Goal: Information Seeking & Learning: Learn about a topic

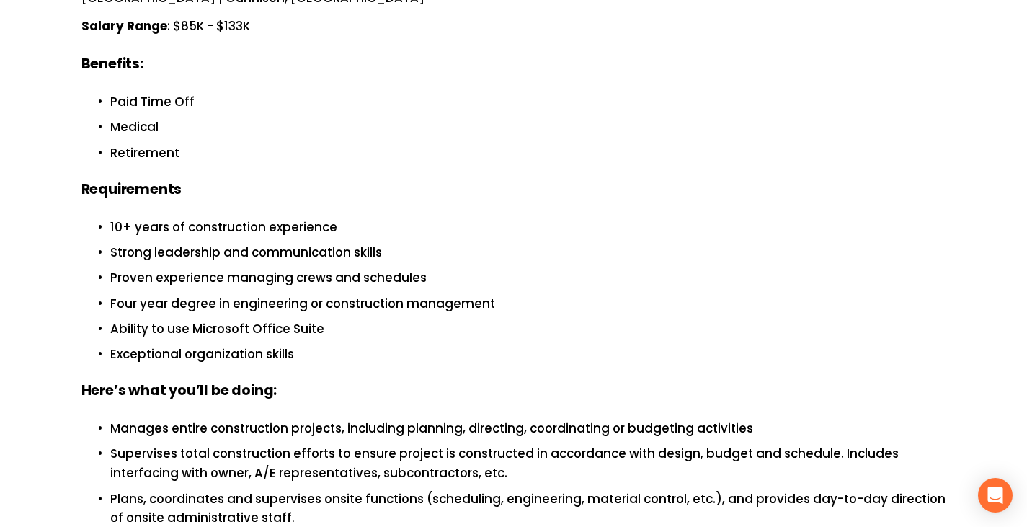
scroll to position [432, 0]
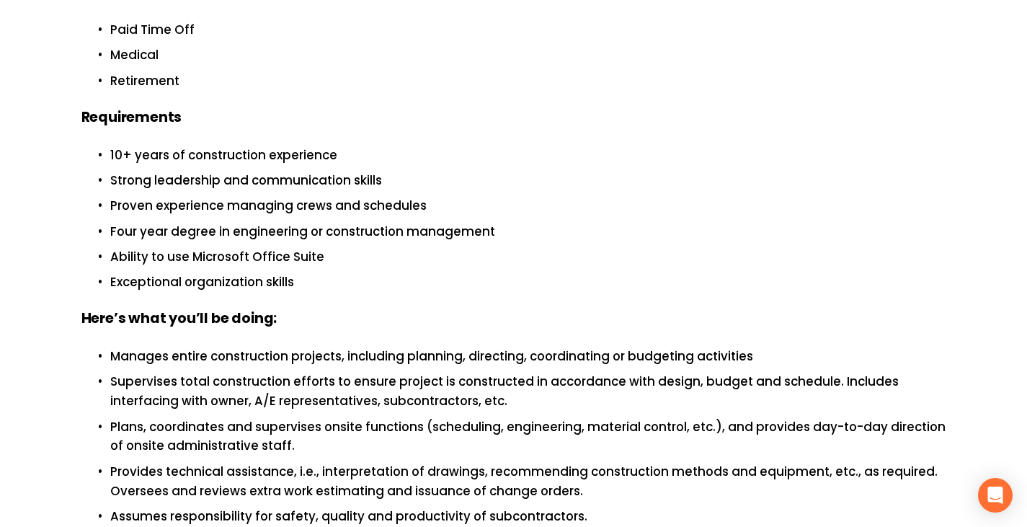
click at [417, 196] on p "Proven experience managing crews and schedules" at bounding box center [528, 205] width 836 height 19
drag, startPoint x: 241, startPoint y: 239, endPoint x: 273, endPoint y: 264, distance: 40.5
click at [273, 264] on ul "10+ years of construction experience Strong leadership and communication skills…" at bounding box center [513, 219] width 865 height 146
click at [279, 272] on p "Exceptional organization skills" at bounding box center [528, 281] width 836 height 19
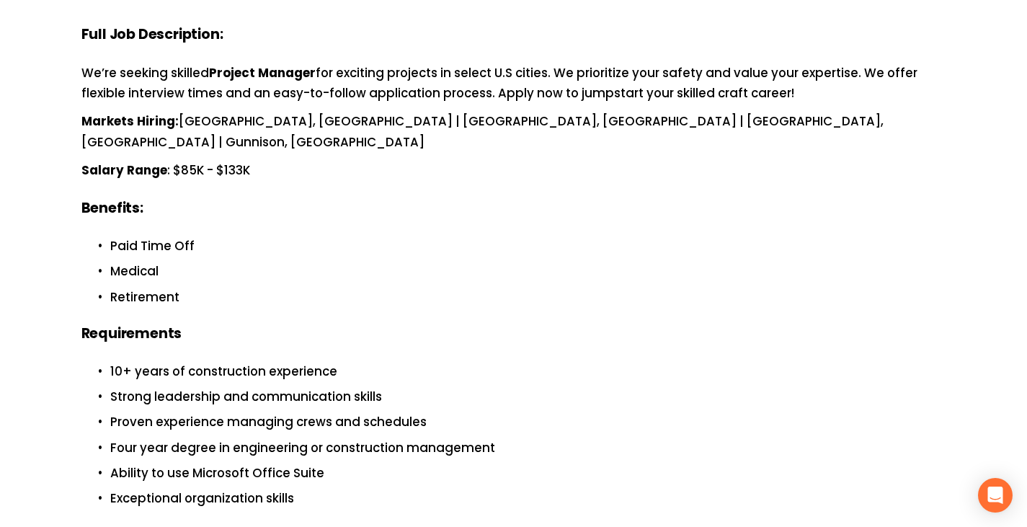
scroll to position [144, 0]
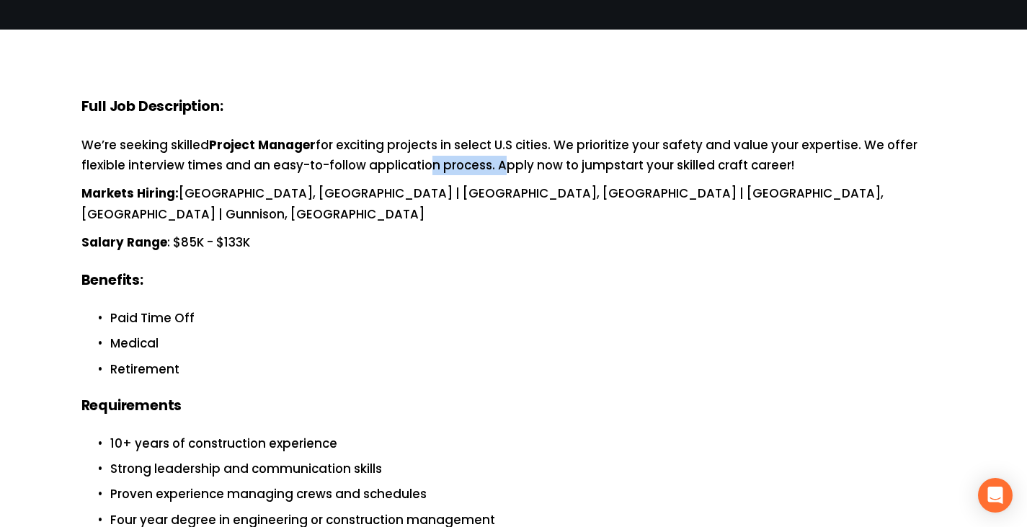
drag, startPoint x: 424, startPoint y: 162, endPoint x: 499, endPoint y: 160, distance: 75.0
click at [499, 160] on p "We’re seeking skilled Project Manager for exciting projects in select U.S citie…" at bounding box center [513, 155] width 865 height 40
click at [492, 148] on p "We’re seeking skilled Project Manager for exciting projects in select U.S citie…" at bounding box center [513, 155] width 865 height 40
click at [713, 174] on p "We’re seeking skilled Project Manager for exciting projects in select U.S citie…" at bounding box center [513, 155] width 865 height 40
click at [711, 187] on p "Markets Hiring: [GEOGRAPHIC_DATA], [GEOGRAPHIC_DATA] | [GEOGRAPHIC_DATA], [GEOG…" at bounding box center [513, 204] width 865 height 40
